Goal: Complete application form

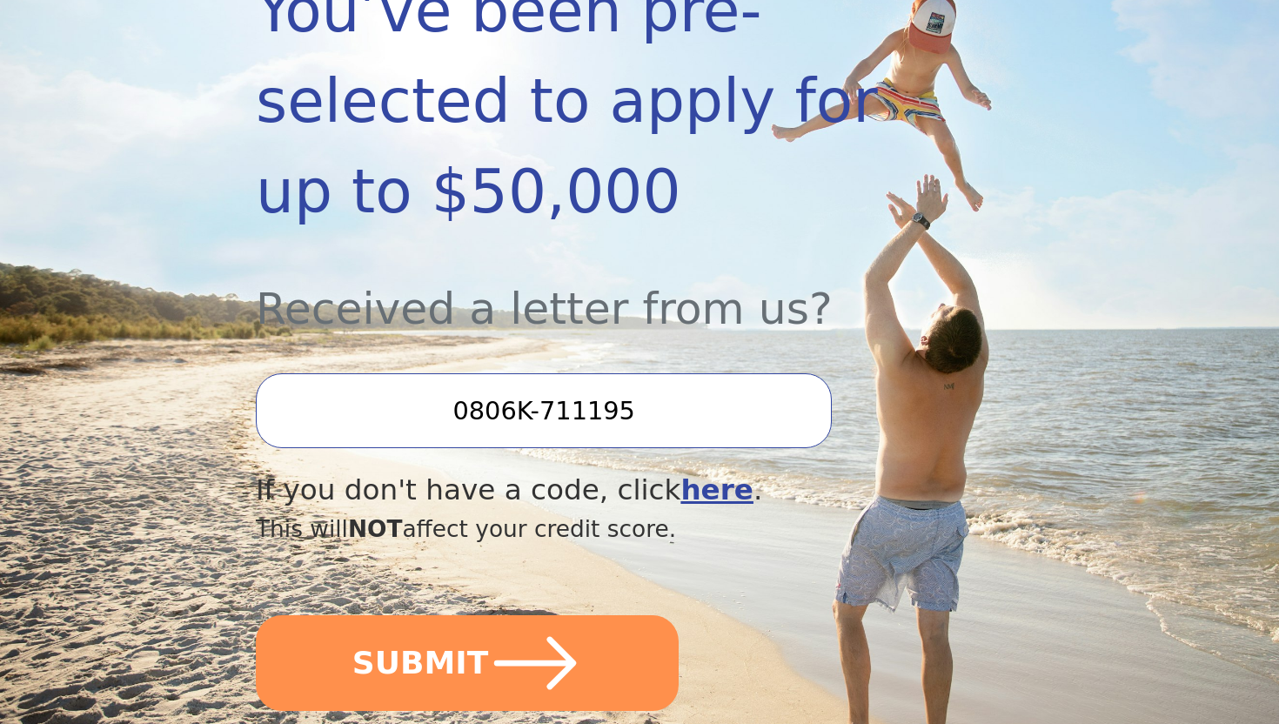
scroll to position [411, 0]
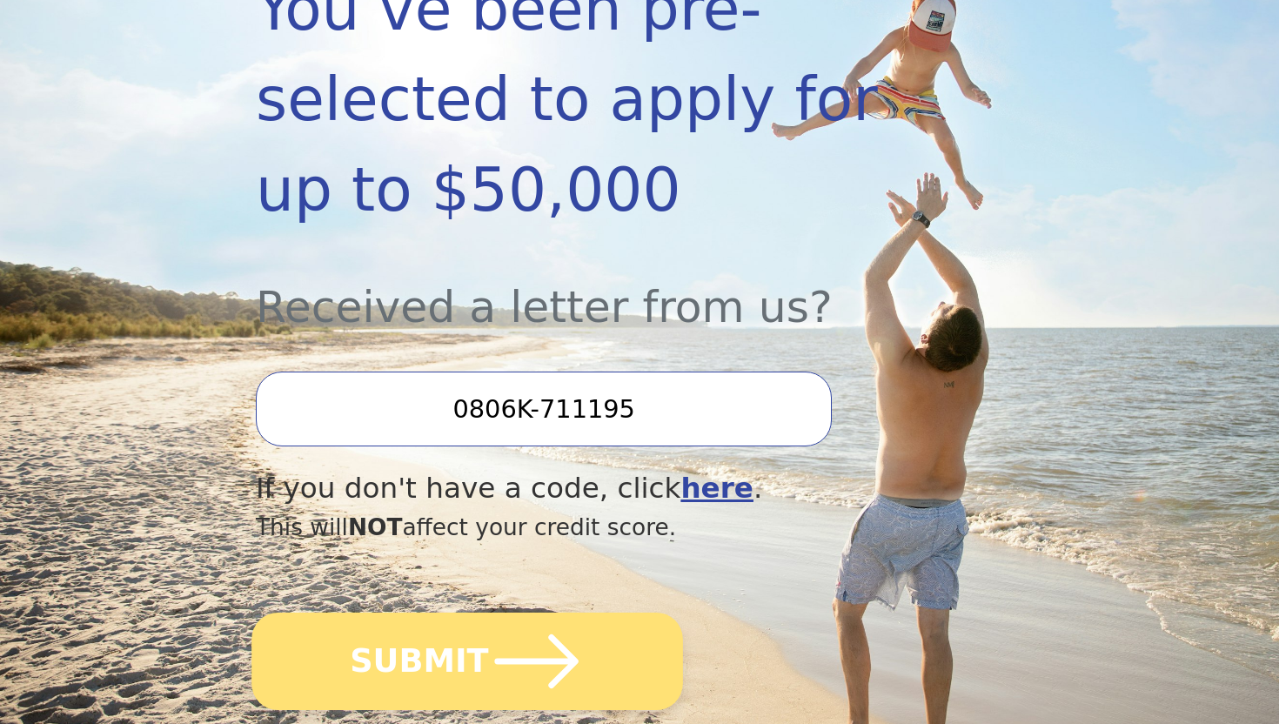
click at [602, 613] on button "SUBMIT" at bounding box center [468, 661] width 432 height 97
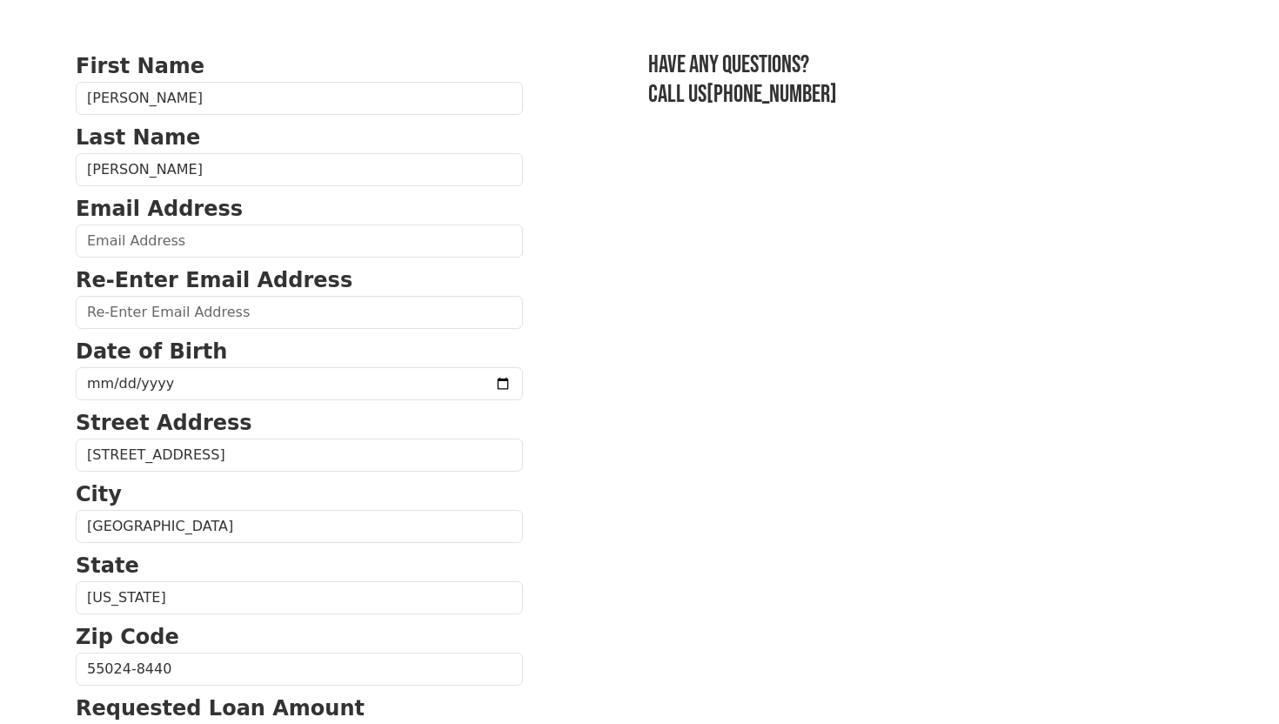
scroll to position [95, 0]
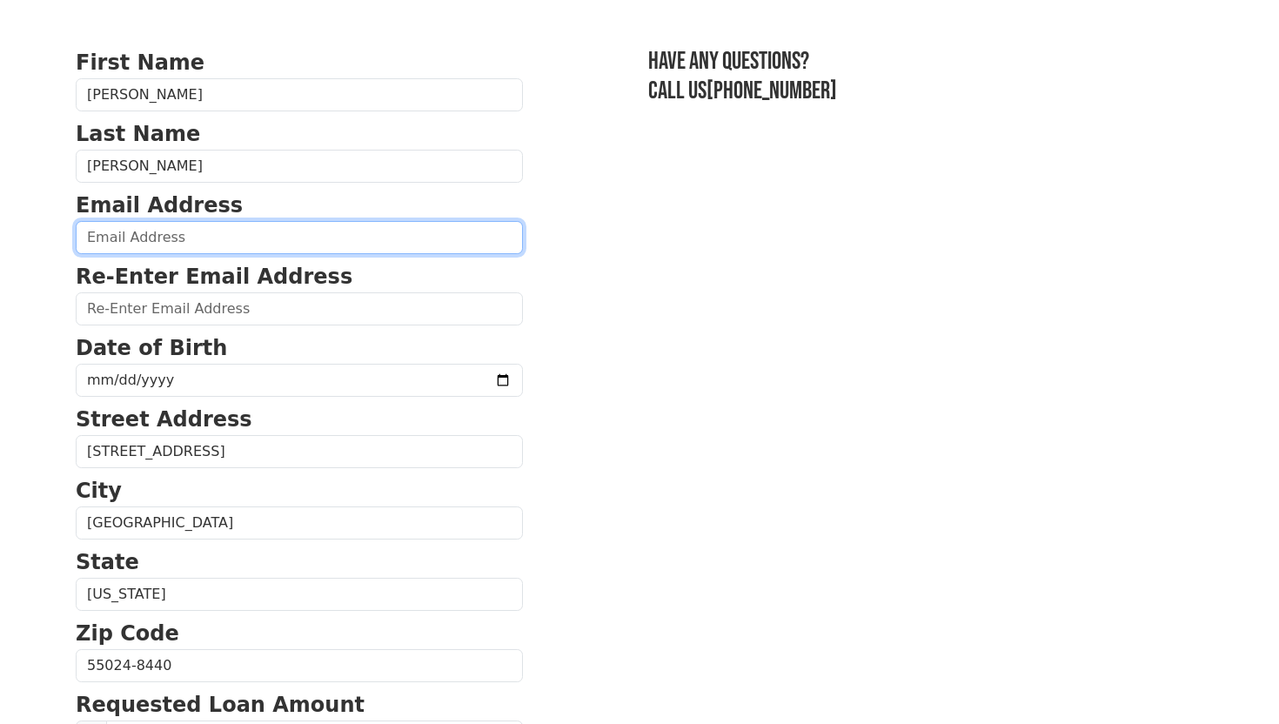
click at [372, 248] on input "email" at bounding box center [299, 237] width 447 height 33
type input "jhspurgeon98@gmail.com"
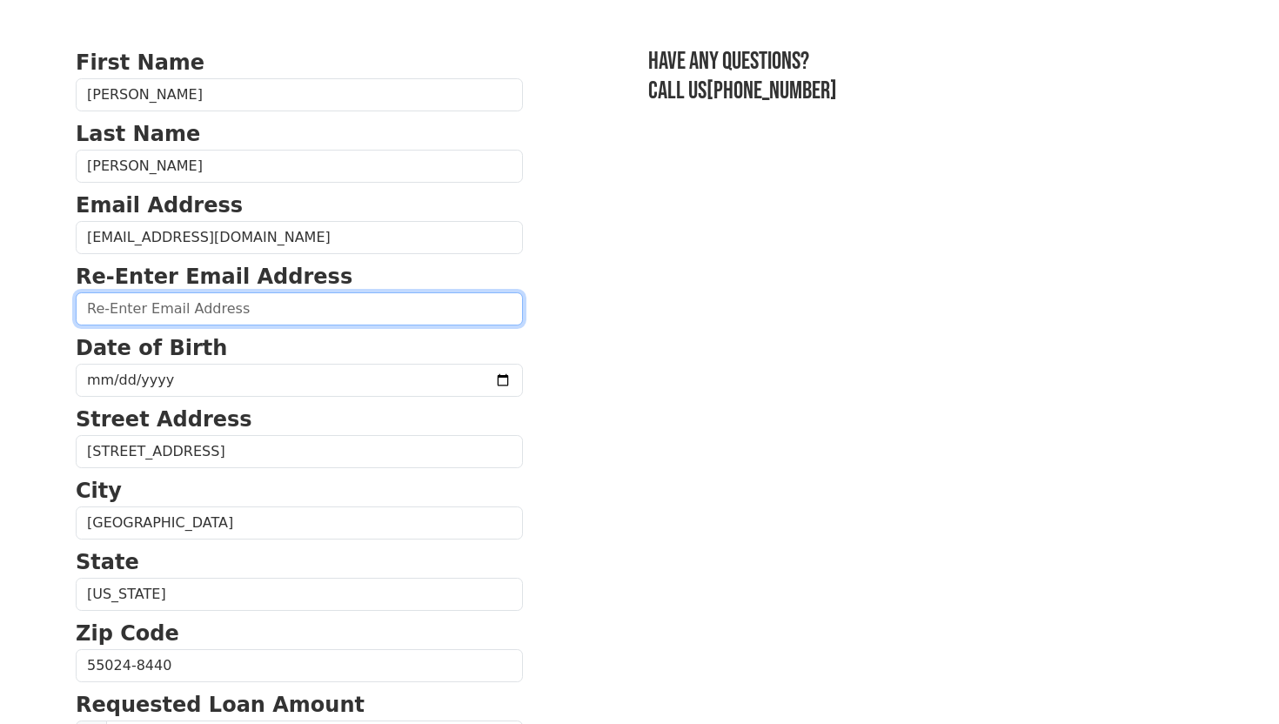
click at [257, 305] on input "email" at bounding box center [299, 308] width 447 height 33
type input "jhspurgeon98@gmail.com"
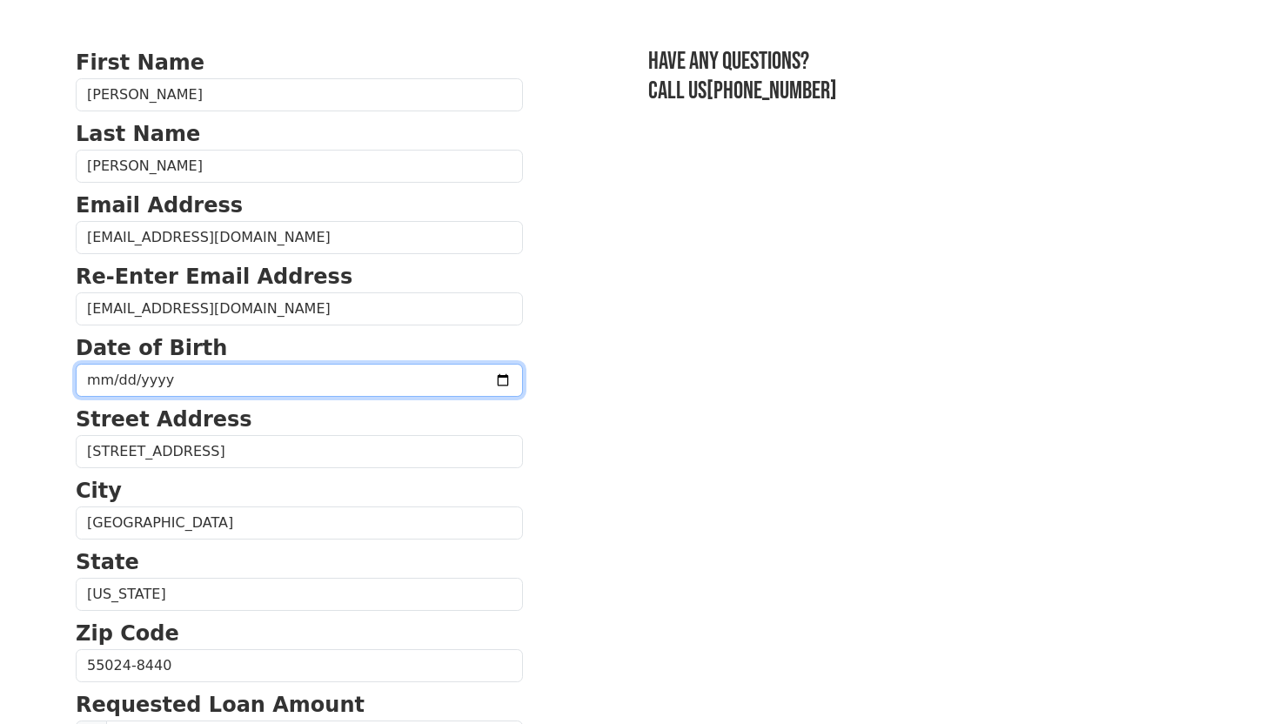
click at [224, 366] on input "date" at bounding box center [299, 380] width 447 height 33
click at [218, 380] on input "date" at bounding box center [299, 380] width 447 height 33
type input "1998-06-21"
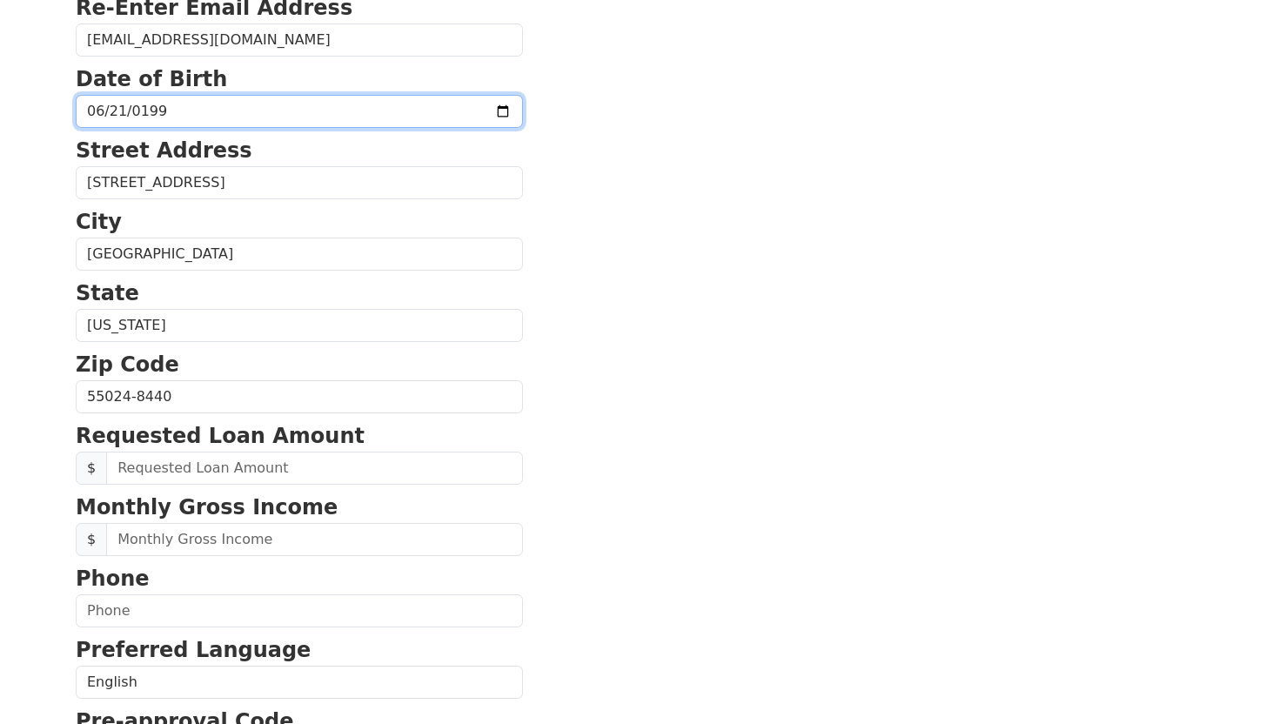
scroll to position [367, 0]
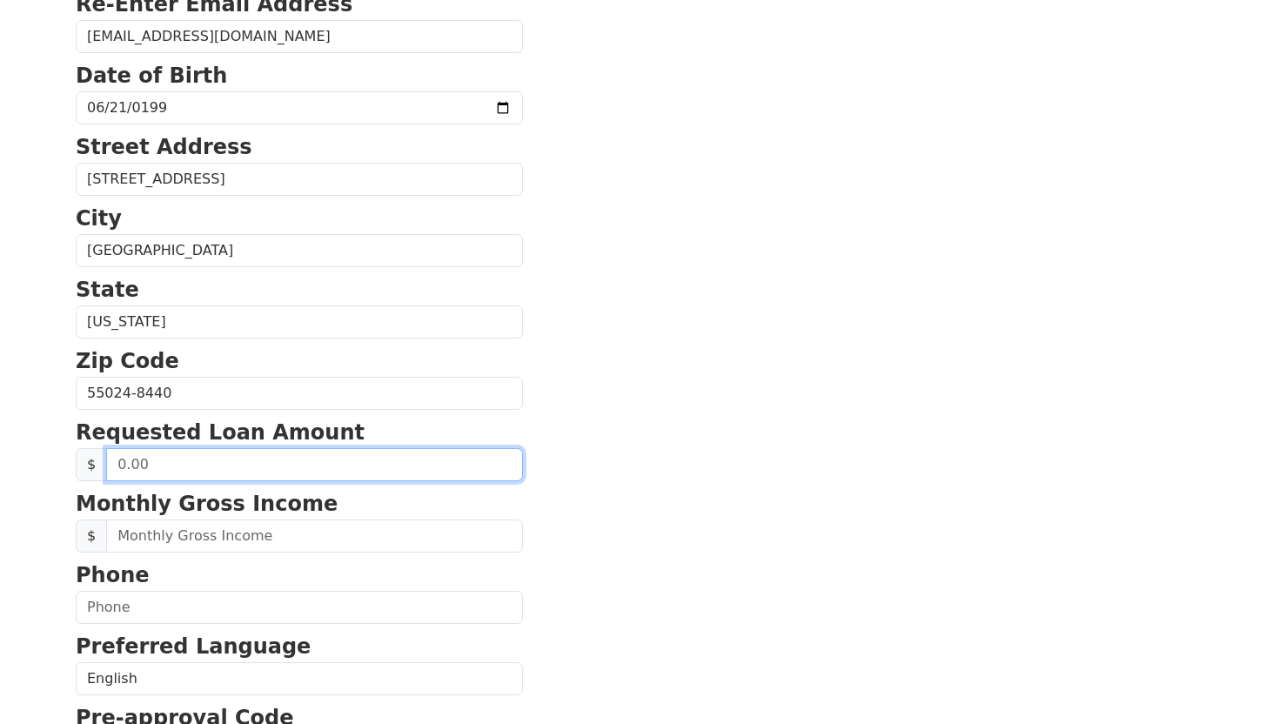
click at [300, 470] on input "text" at bounding box center [314, 464] width 417 height 33
click at [230, 450] on input "text" at bounding box center [314, 464] width 417 height 33
type input "3.00"
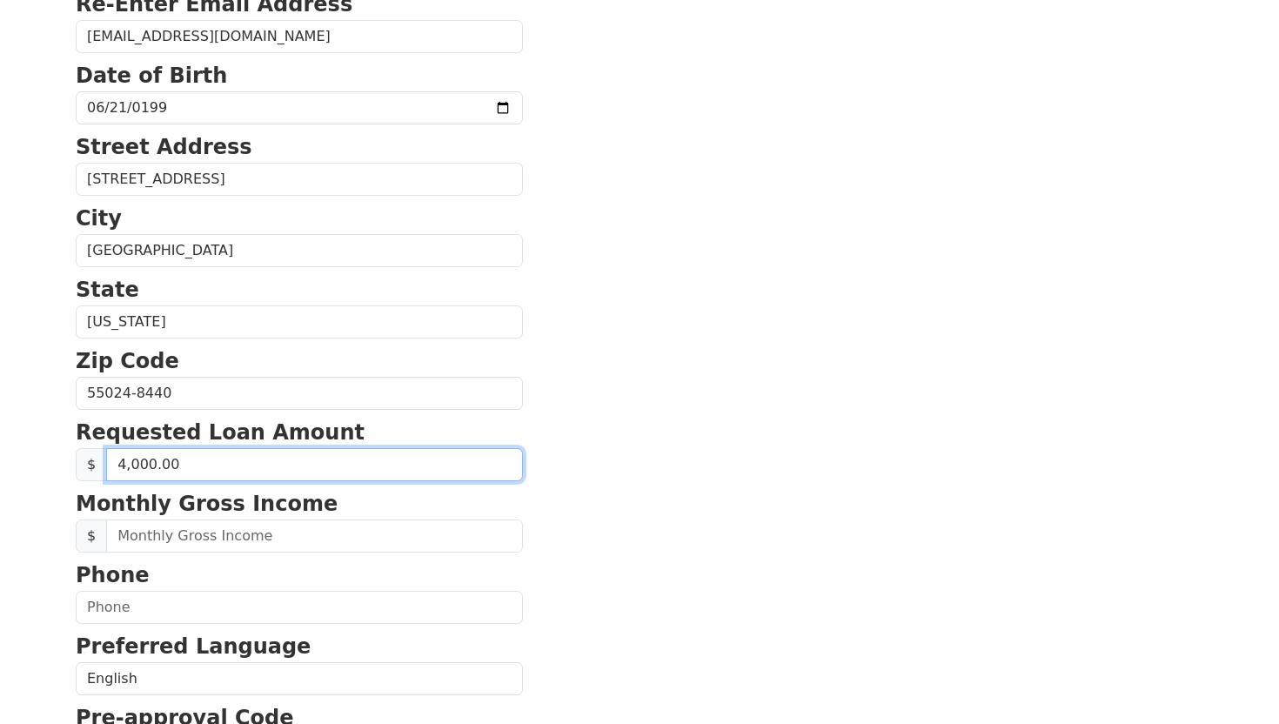
type input "40,000.00"
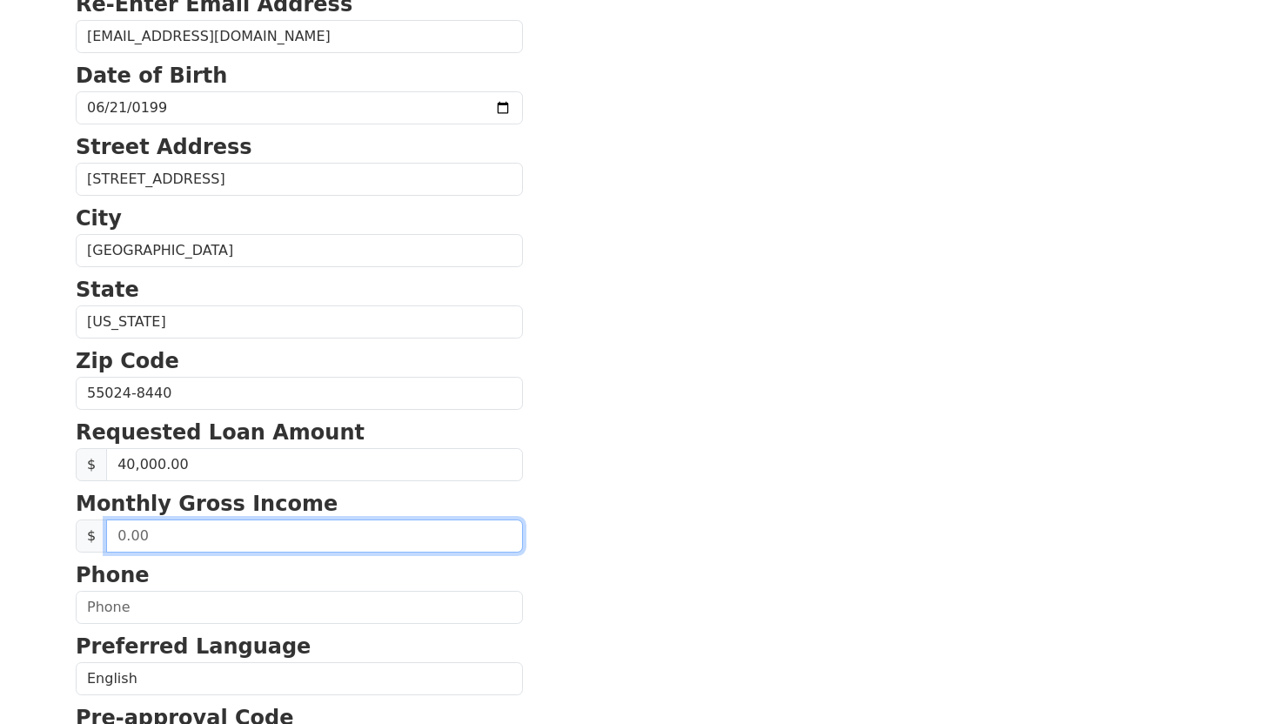
click at [223, 540] on input "text" at bounding box center [314, 536] width 417 height 33
type input "6,200.00"
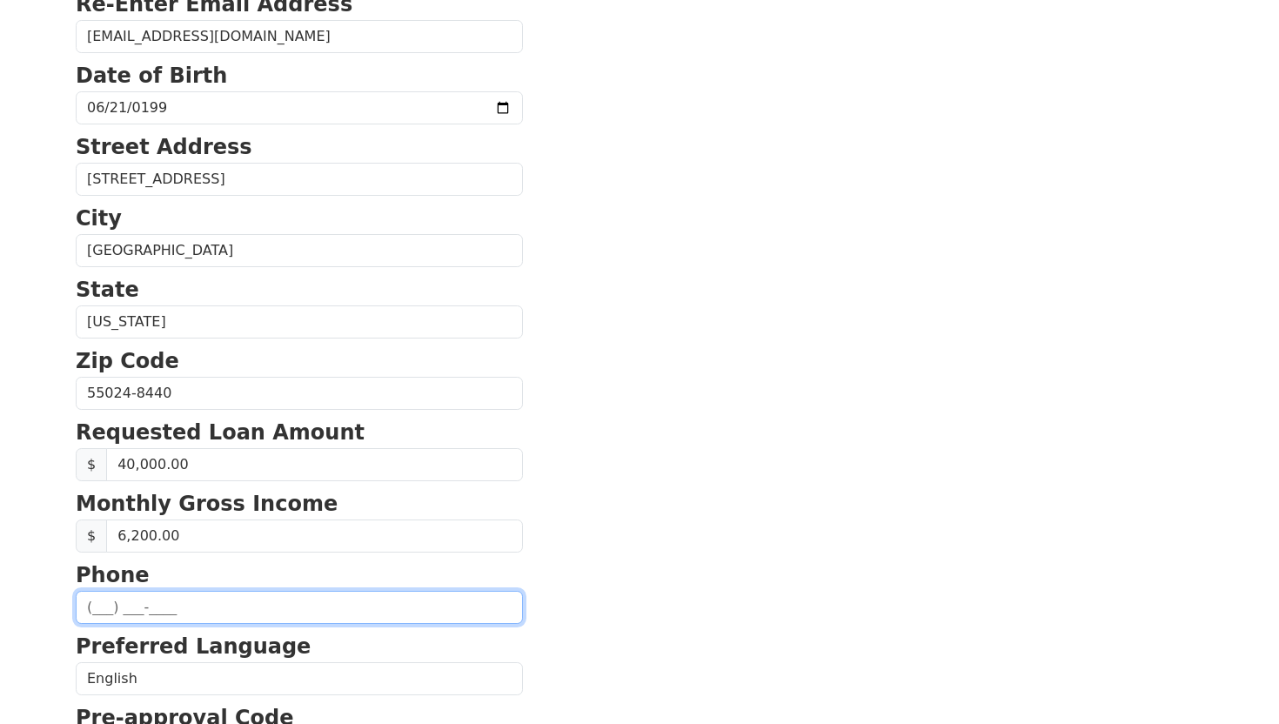
click at [191, 608] on input "text" at bounding box center [299, 607] width 447 height 33
type input "(864) 918-6028"
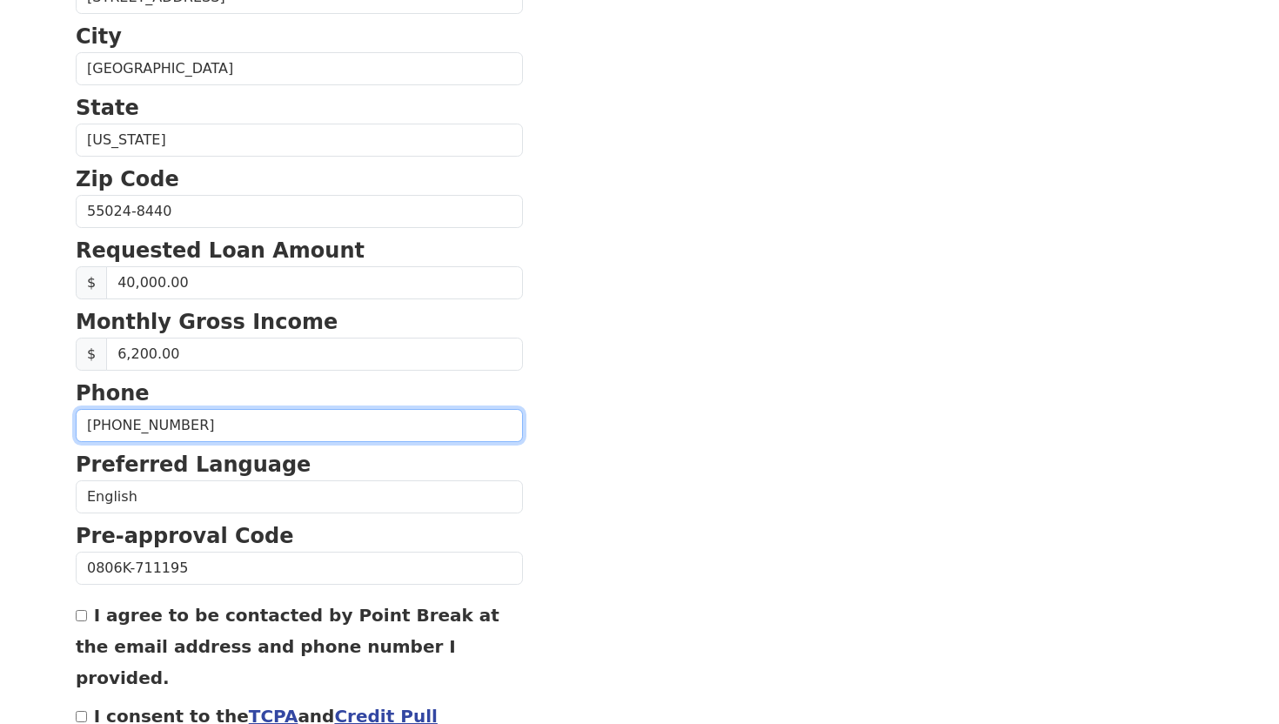
scroll to position [587, 0]
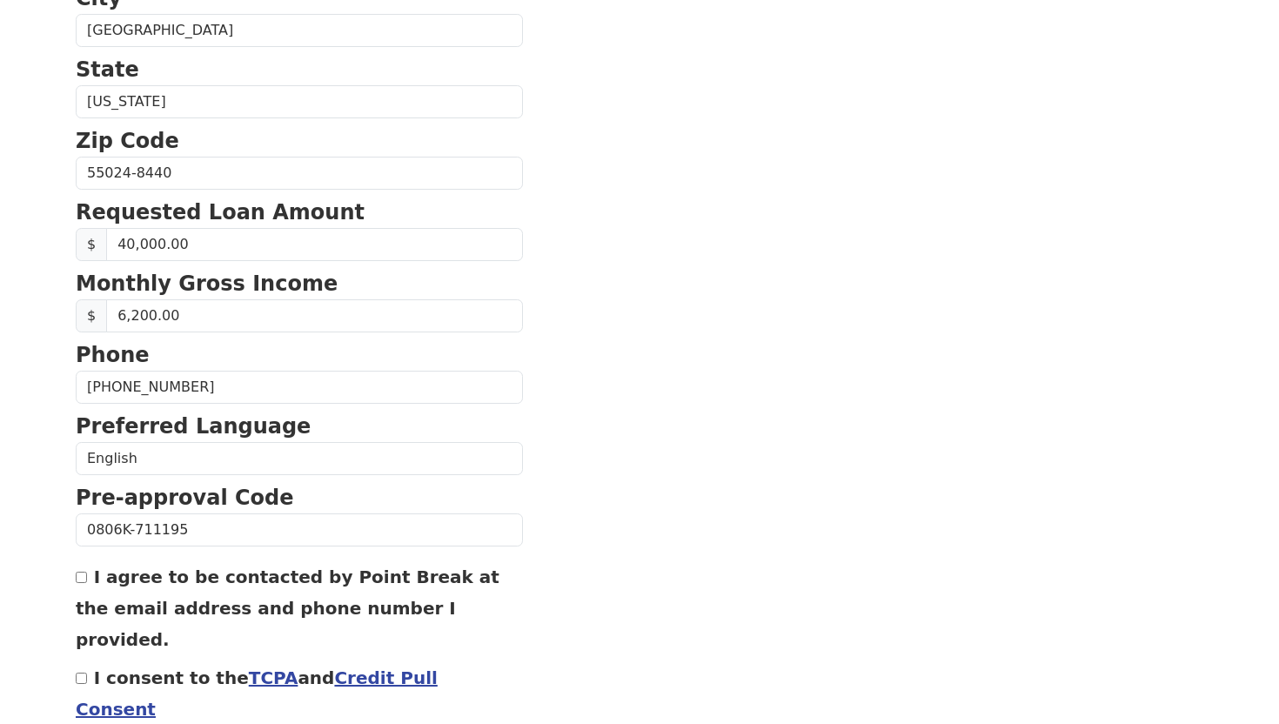
click at [271, 575] on label "I agree to be contacted by Point Break at the email address and phone number I …" at bounding box center [288, 609] width 424 height 84
click at [87, 575] on input "I agree to be contacted by Point Break at the email address and phone number I …" at bounding box center [81, 577] width 11 height 11
checkbox input "true"
click at [177, 668] on label "I consent to the TCPA and Credit Pull Consent" at bounding box center [257, 694] width 362 height 52
click at [87, 673] on input "I consent to the TCPA and Credit Pull Consent" at bounding box center [81, 678] width 11 height 11
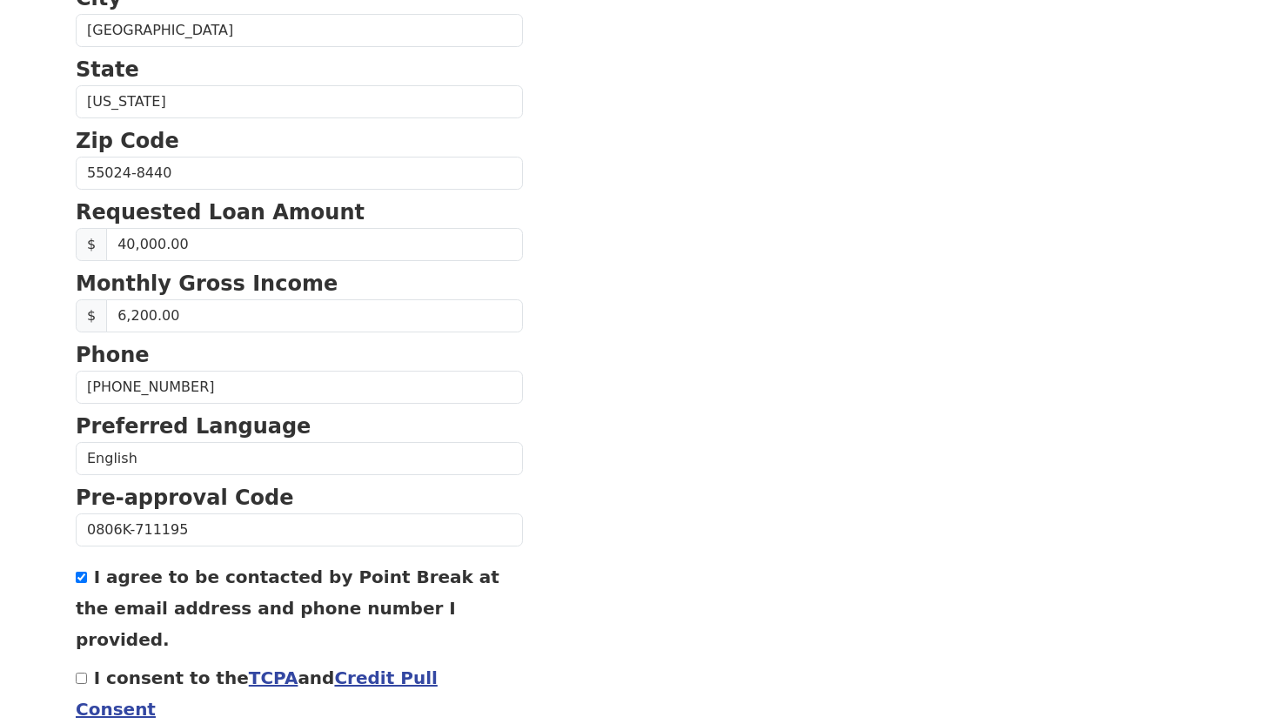
checkbox input "true"
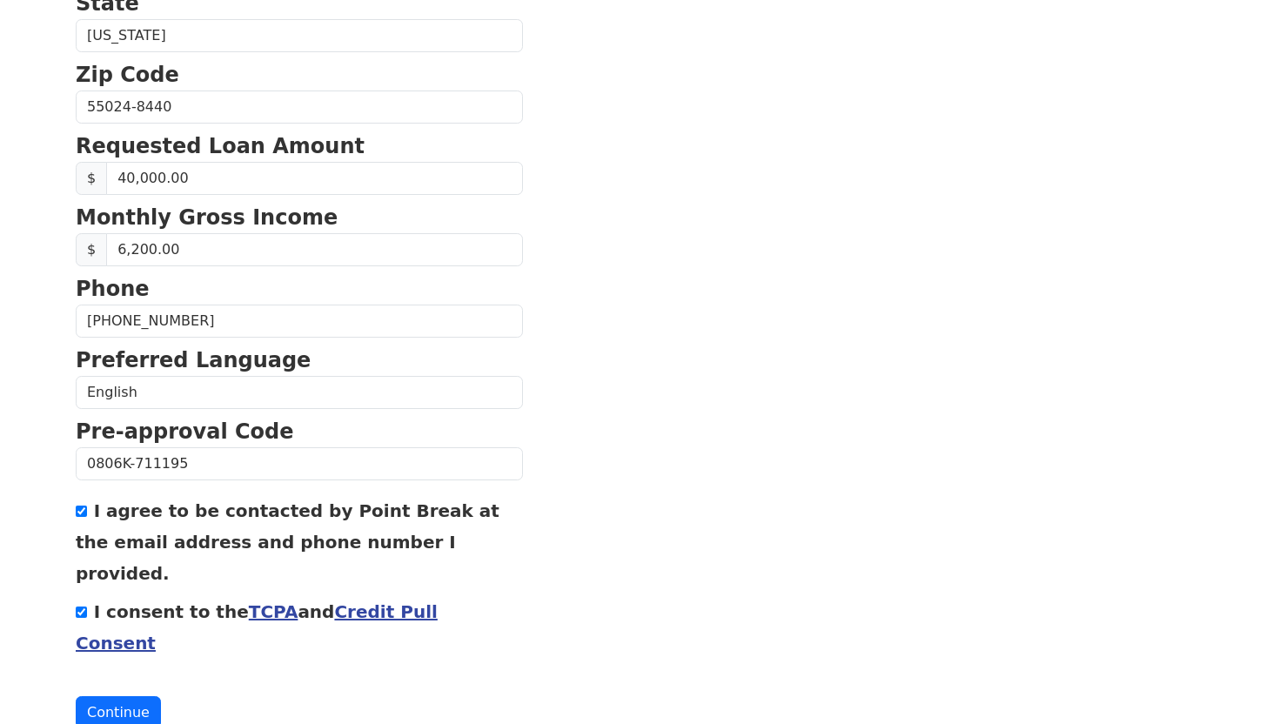
scroll to position [661, 0]
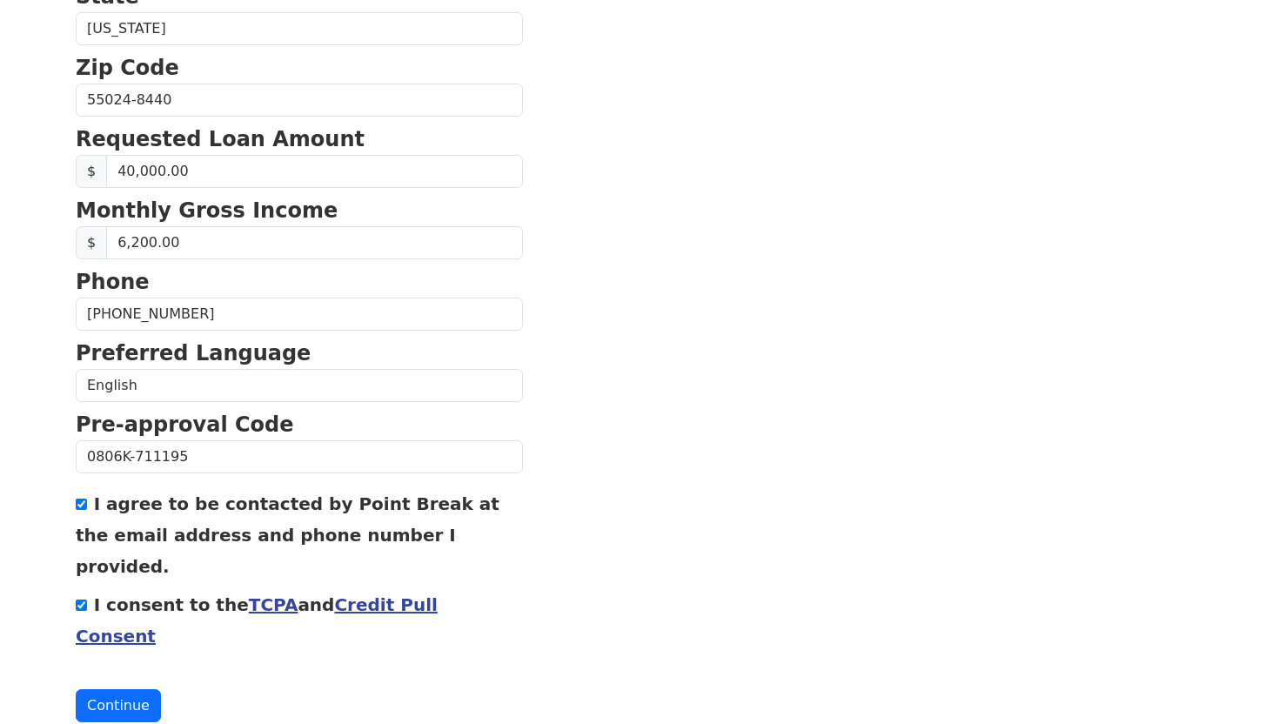
click at [384, 588] on div "I consent to the TCPA and Credit Pull Consent" at bounding box center [299, 619] width 447 height 63
click at [384, 594] on link "Credit Pull Consent" at bounding box center [257, 620] width 362 height 52
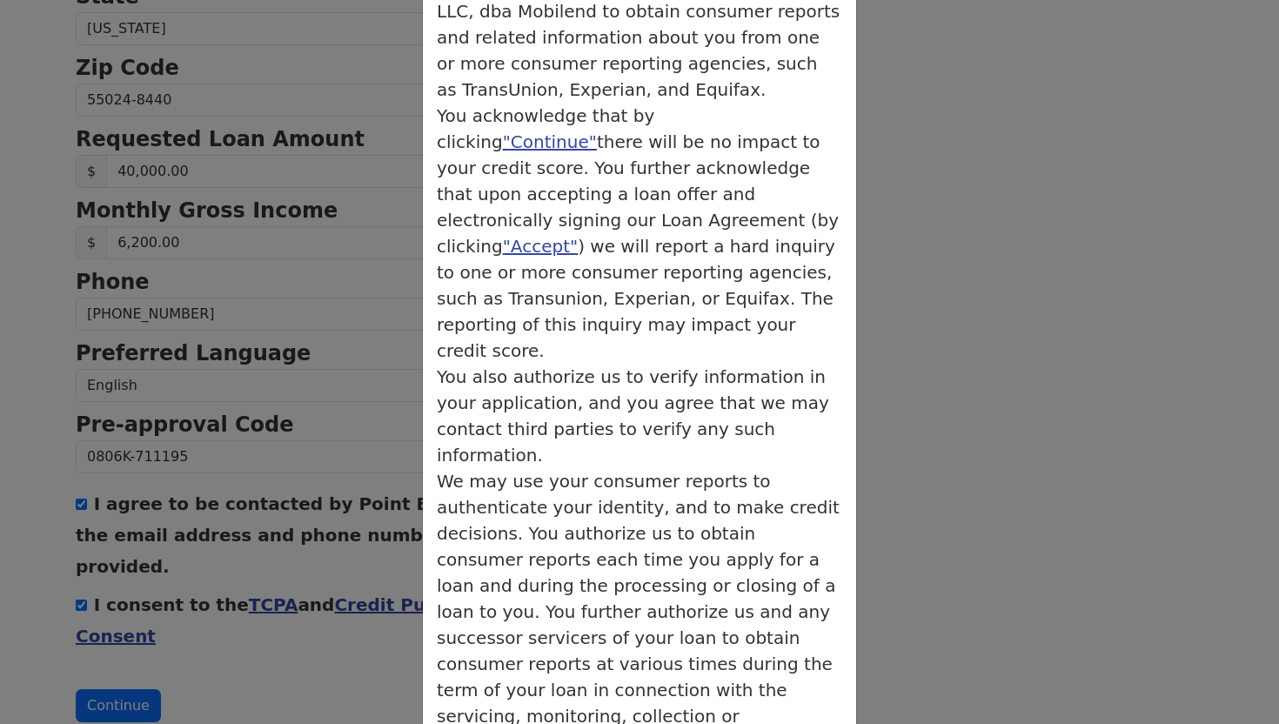
scroll to position [256, 0]
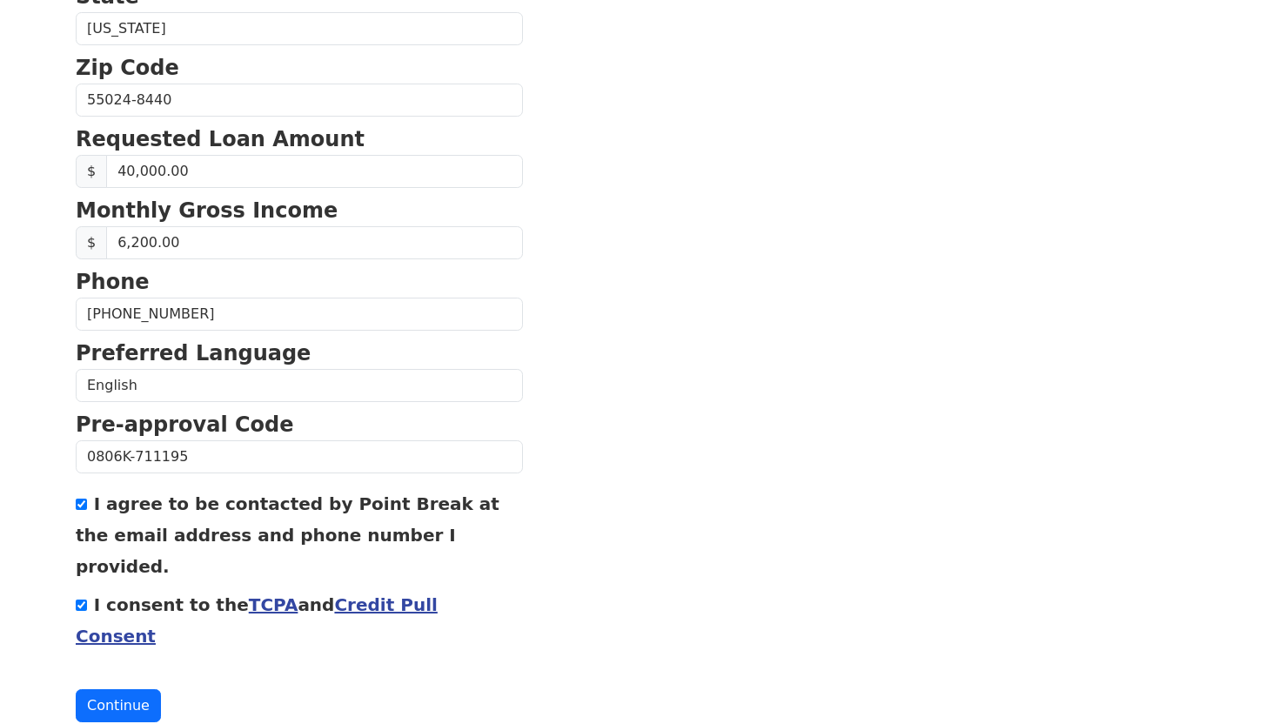
click at [268, 594] on link "TCPA" at bounding box center [274, 604] width 50 height 21
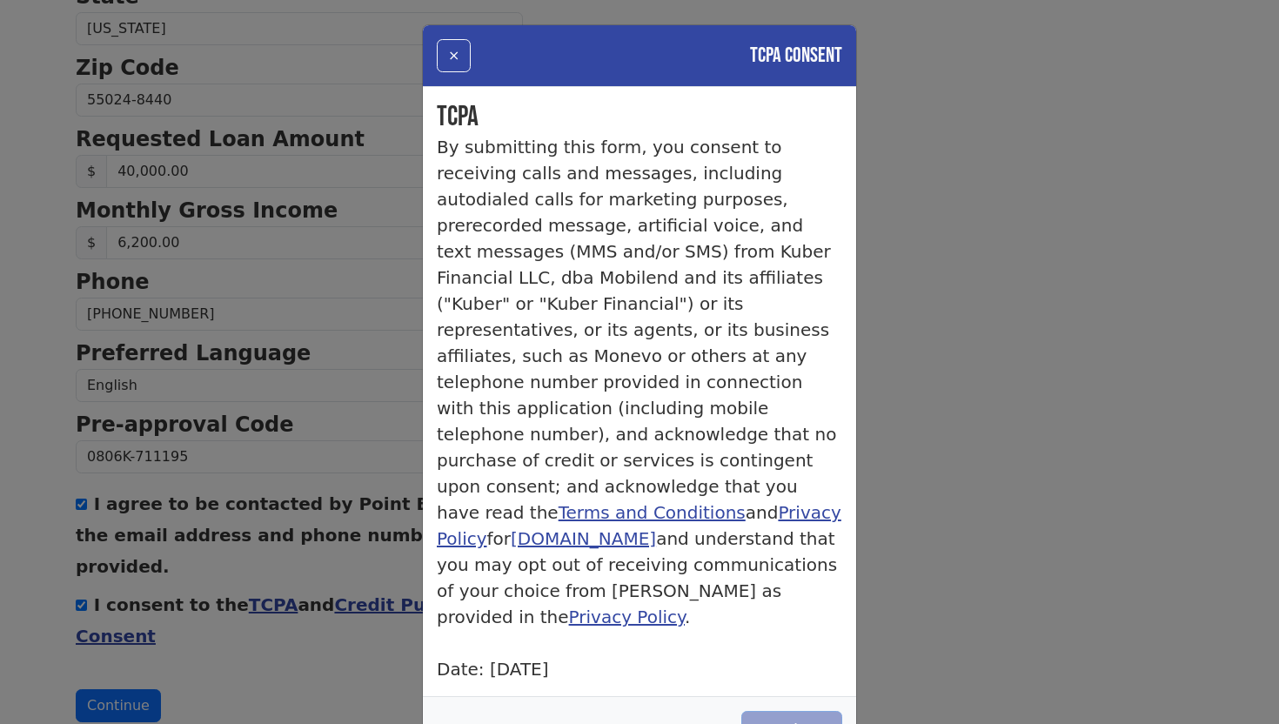
click at [779, 711] on button "Continue" at bounding box center [792, 730] width 101 height 38
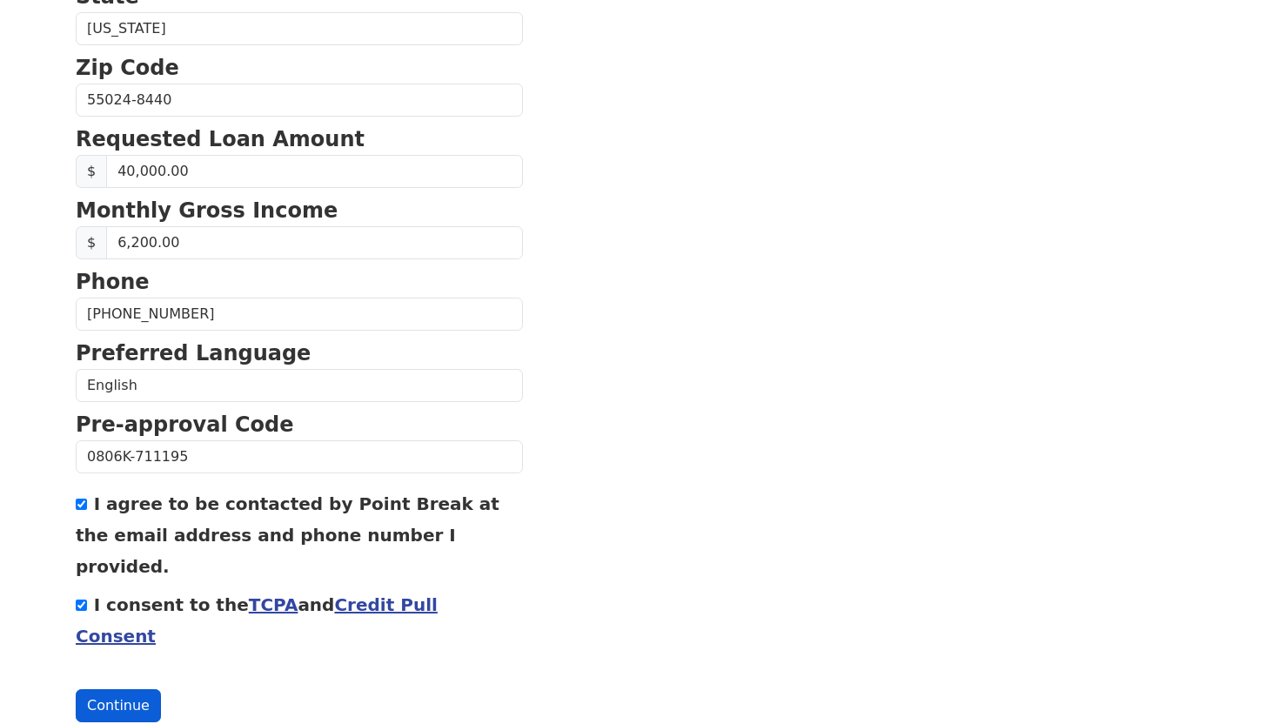
click at [131, 689] on button "Continue" at bounding box center [118, 705] width 85 height 33
